Goal: Information Seeking & Learning: Learn about a topic

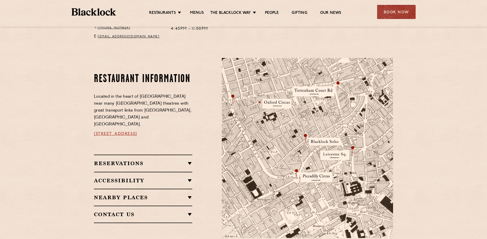
scroll to position [280, 0]
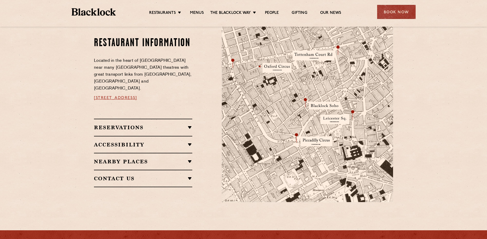
click at [190, 125] on h2 "Reservations" at bounding box center [143, 128] width 98 height 6
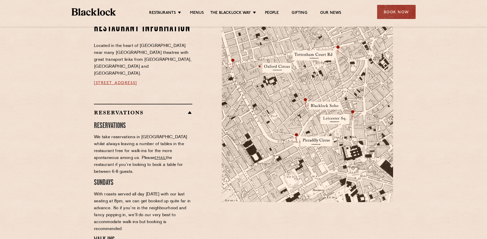
click at [188, 110] on h2 "Reservations" at bounding box center [143, 113] width 98 height 6
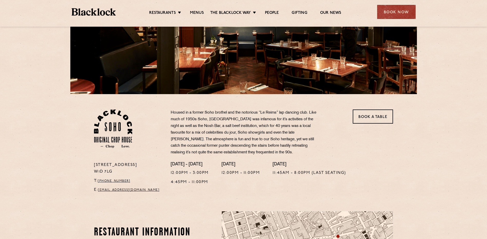
scroll to position [75, 0]
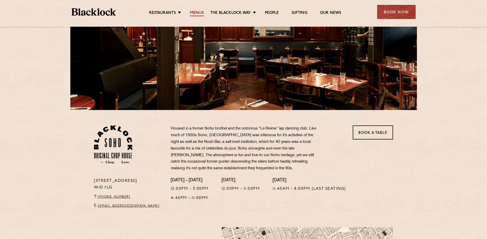
click at [200, 12] on link "Menus" at bounding box center [197, 14] width 14 height 6
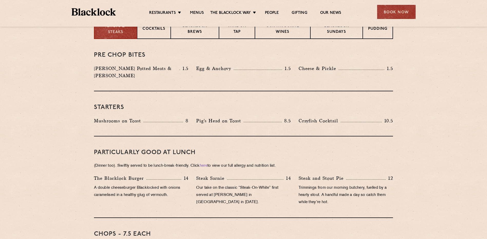
scroll to position [257, 0]
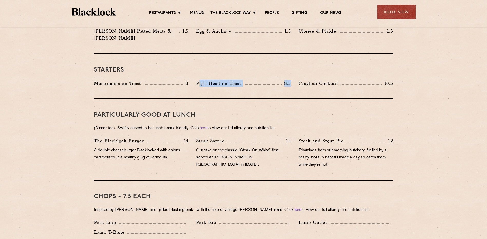
drag, startPoint x: 199, startPoint y: 75, endPoint x: 291, endPoint y: 77, distance: 91.7
click at [291, 80] on div "Pig's Head on Toast 8.5" at bounding box center [243, 85] width 102 height 10
